Goal: Use online tool/utility: Utilize a website feature to perform a specific function

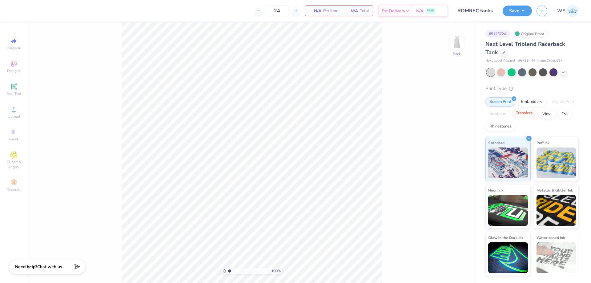
click at [528, 114] on div "Transfers" at bounding box center [524, 113] width 25 height 9
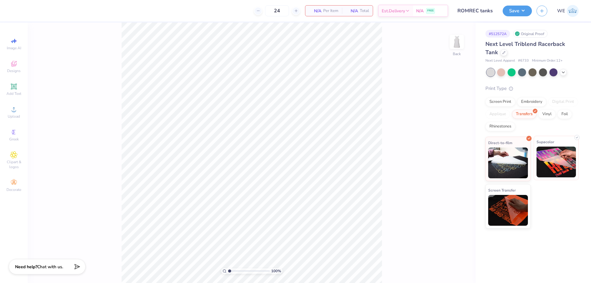
drag, startPoint x: 565, startPoint y: 150, endPoint x: 543, endPoint y: 151, distance: 22.5
click at [565, 150] on img at bounding box center [557, 162] width 40 height 31
click at [454, 44] on img at bounding box center [457, 42] width 25 height 25
click at [394, 87] on div "100 % Front" at bounding box center [252, 152] width 448 height 260
click at [461, 40] on img at bounding box center [457, 42] width 25 height 25
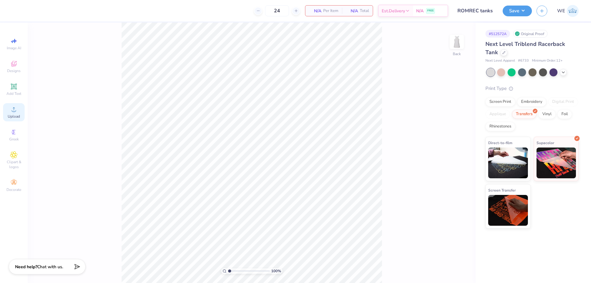
click at [5, 117] on div "Upload" at bounding box center [14, 112] width 22 height 18
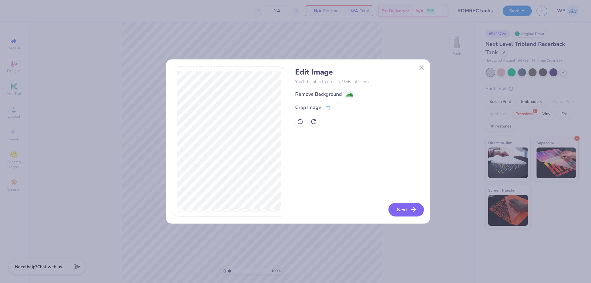
click at [405, 210] on button "Next" at bounding box center [405, 210] width 35 height 14
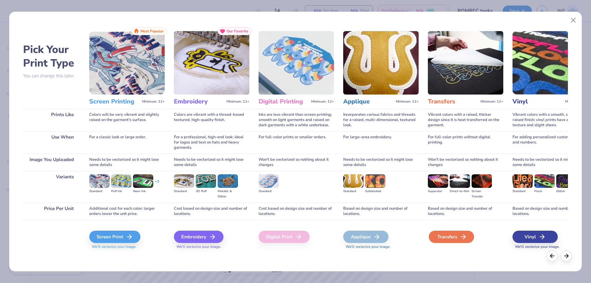
click at [450, 239] on div "Transfers" at bounding box center [451, 237] width 45 height 12
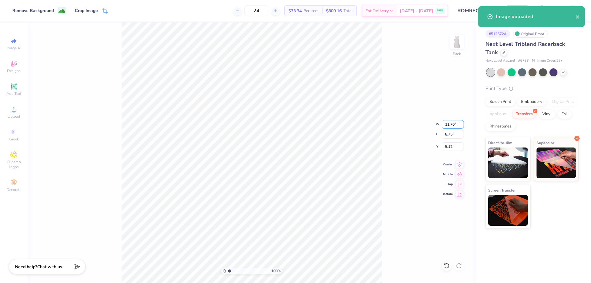
click at [448, 124] on input "11.70" at bounding box center [453, 124] width 22 height 9
type input "5.00"
type input "3.74"
type input "7.63"
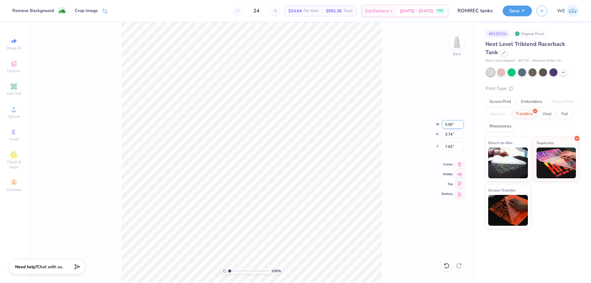
click at [451, 125] on input "5.00" at bounding box center [453, 124] width 22 height 9
type input "4.00"
type input "2.99"
type input "8.00"
type input "3"
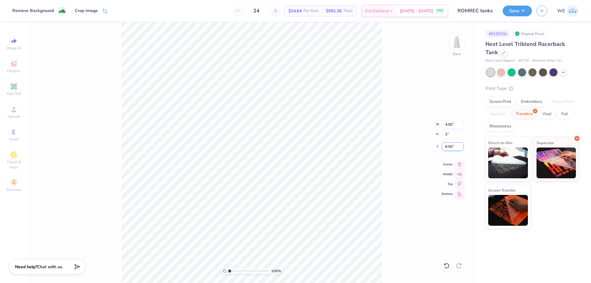
type input "4.01"
type input "3.00"
click at [453, 127] on input "4.01" at bounding box center [453, 124] width 22 height 9
type input "4.00"
type input "2.99"
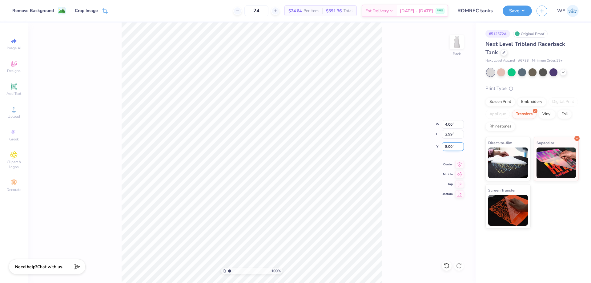
click at [449, 149] on input "8.00" at bounding box center [453, 146] width 22 height 9
type input "3.00"
click at [460, 125] on input "3.99" at bounding box center [453, 124] width 22 height 9
type input "3.00"
type input "2.24"
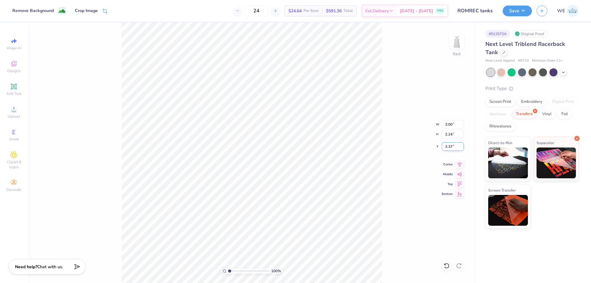
click at [451, 148] on input "3.37" at bounding box center [453, 146] width 22 height 9
type input "2.00"
type input "2.21"
click at [453, 143] on input "2.21" at bounding box center [453, 146] width 22 height 9
type input "2.00"
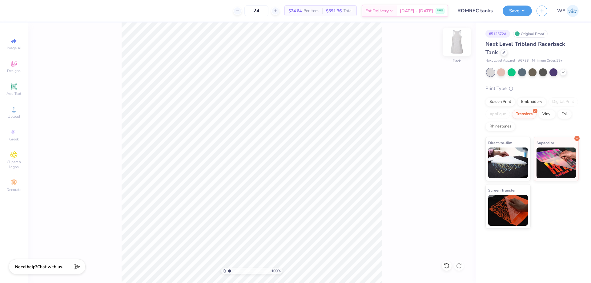
click at [463, 42] on img at bounding box center [457, 42] width 25 height 25
click at [11, 111] on icon at bounding box center [13, 109] width 7 height 7
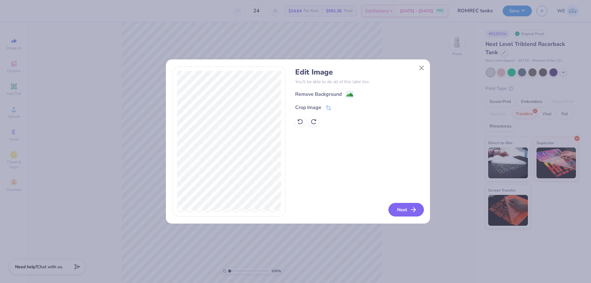
click at [399, 210] on button "Next" at bounding box center [405, 210] width 35 height 14
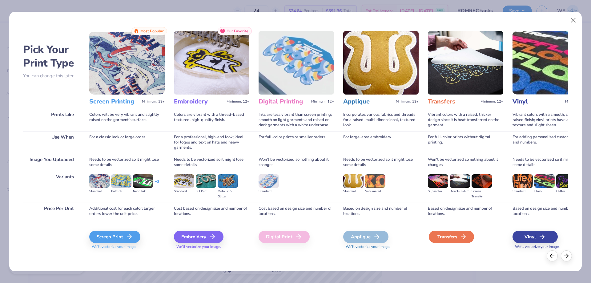
click at [448, 240] on div "Transfers" at bounding box center [451, 237] width 45 height 12
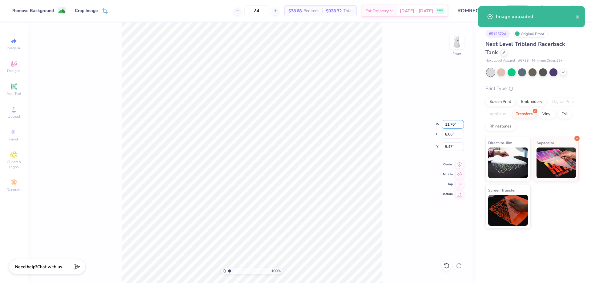
click at [448, 124] on input "11.70" at bounding box center [453, 124] width 22 height 9
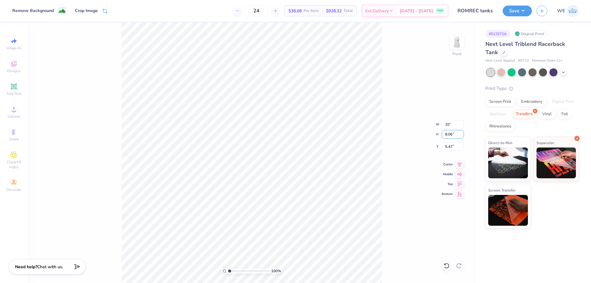
type input "10.00"
type input "6.89"
type input "6.05"
click at [450, 124] on input "10.00" at bounding box center [453, 124] width 22 height 9
type input "9.00"
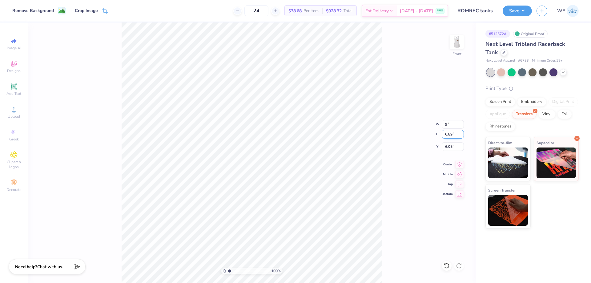
type input "6.20"
click at [451, 147] on input "6.40" at bounding box center [453, 146] width 22 height 9
type input "7.00"
click at [511, 18] on div "Save WE" at bounding box center [547, 11] width 88 height 22
drag, startPoint x: 519, startPoint y: 10, endPoint x: 520, endPoint y: 17, distance: 6.2
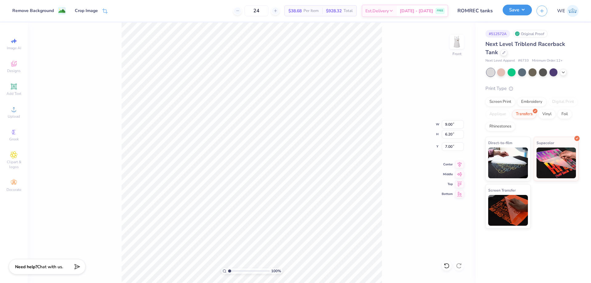
click at [519, 11] on button "Save" at bounding box center [517, 10] width 29 height 11
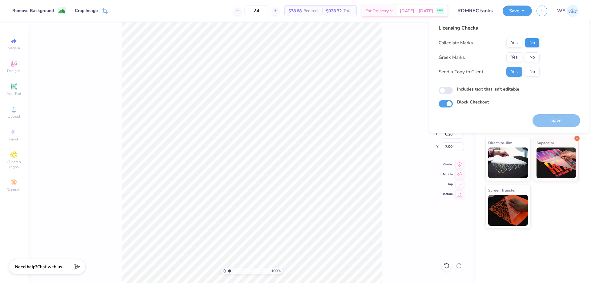
click at [533, 40] on button "No" at bounding box center [532, 43] width 15 height 10
click at [532, 56] on button "No" at bounding box center [532, 57] width 15 height 10
click at [450, 89] on input "Includes text that isn't editable" at bounding box center [446, 90] width 14 height 7
checkbox input "true"
click at [573, 117] on button "Save" at bounding box center [557, 120] width 48 height 13
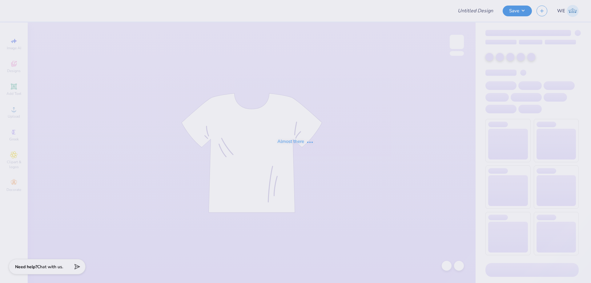
type input "Pine Lake Cheer Team Merch"
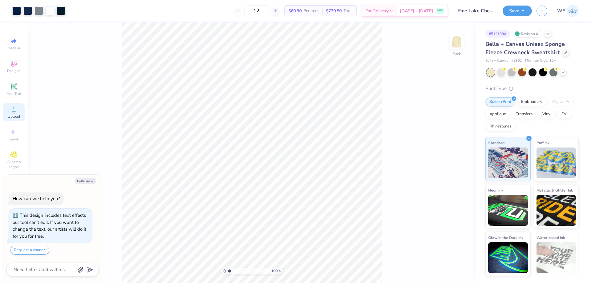
click at [7, 111] on div "Upload" at bounding box center [14, 112] width 22 height 18
click at [16, 111] on icon at bounding box center [13, 109] width 7 height 7
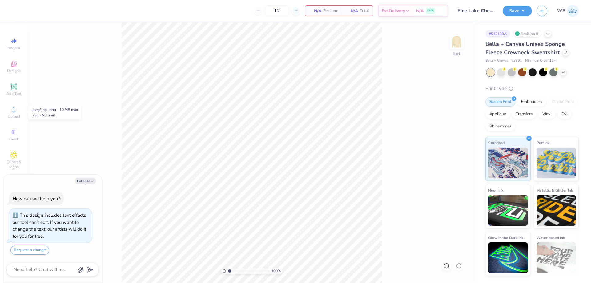
type textarea "x"
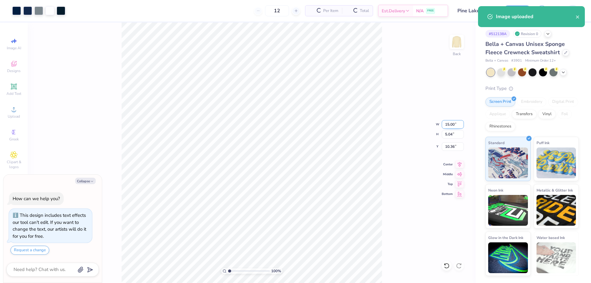
click at [450, 126] on input "15.00" at bounding box center [453, 124] width 22 height 9
type input "12"
type textarea "x"
type input "12.00"
type input "4.03"
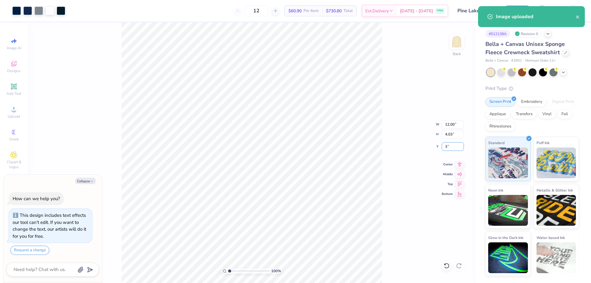
type input "3"
type textarea "x"
type input "3.00"
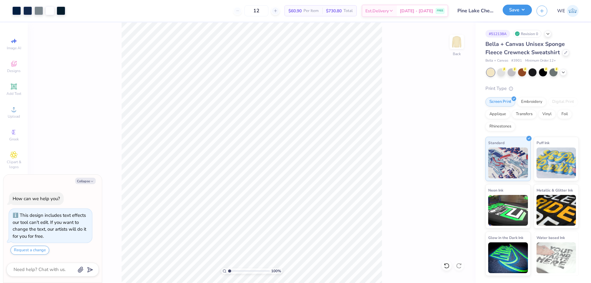
click at [521, 14] on button "Save" at bounding box center [517, 10] width 29 height 11
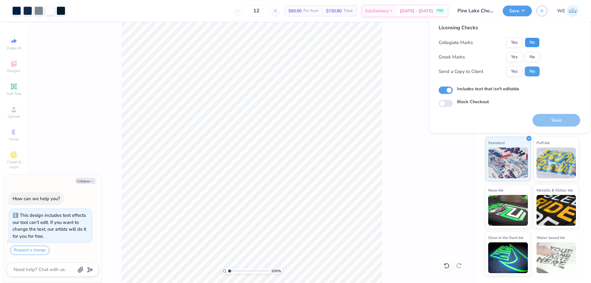
click at [531, 43] on button "No" at bounding box center [532, 43] width 15 height 10
click at [532, 54] on button "No" at bounding box center [532, 57] width 15 height 10
click at [516, 70] on button "Yes" at bounding box center [514, 71] width 16 height 10
click at [545, 123] on button "Save" at bounding box center [557, 120] width 48 height 13
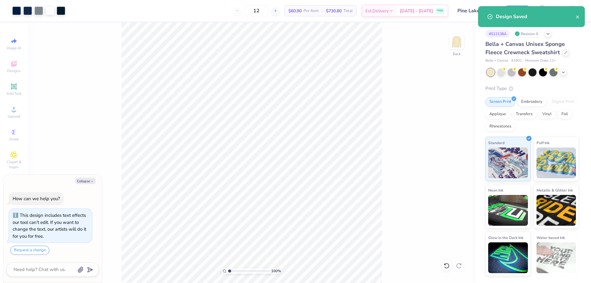
type textarea "x"
